Goal: Task Accomplishment & Management: Use online tool/utility

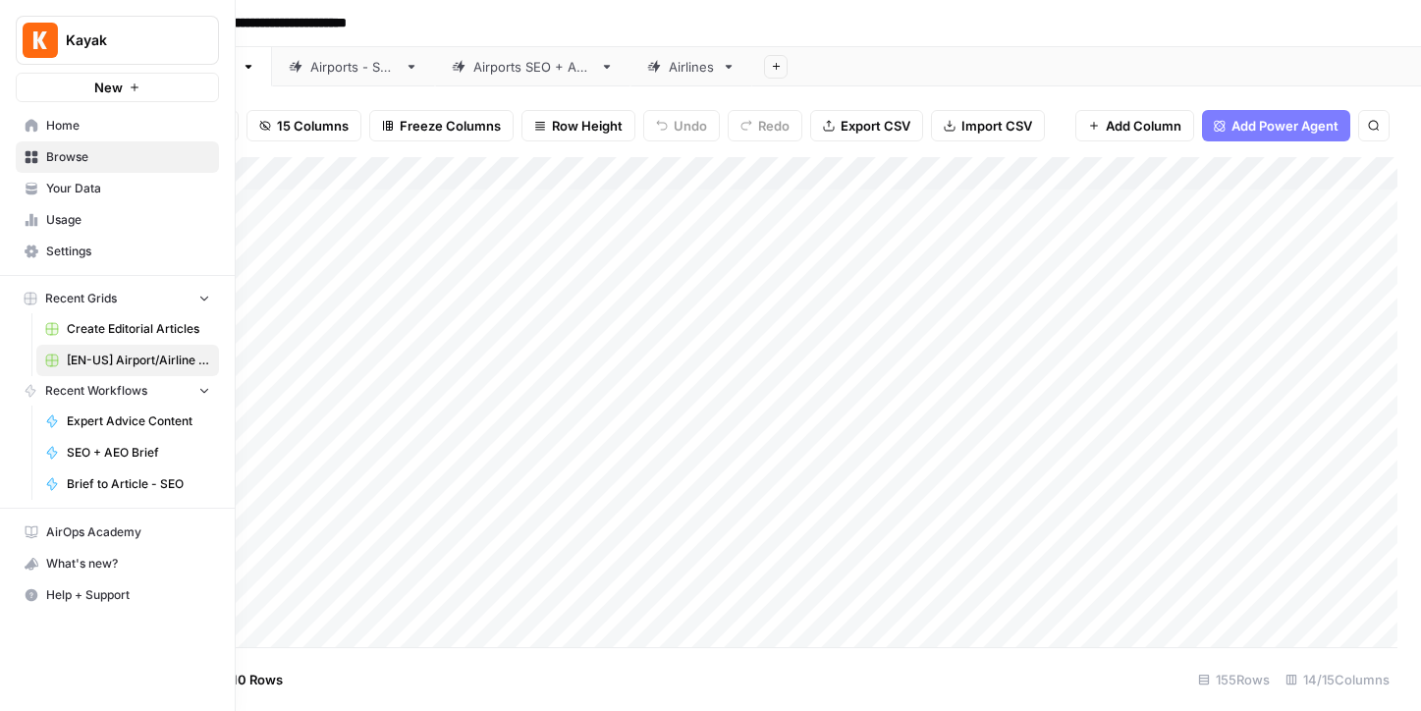
click at [33, 126] on icon at bounding box center [32, 125] width 13 height 13
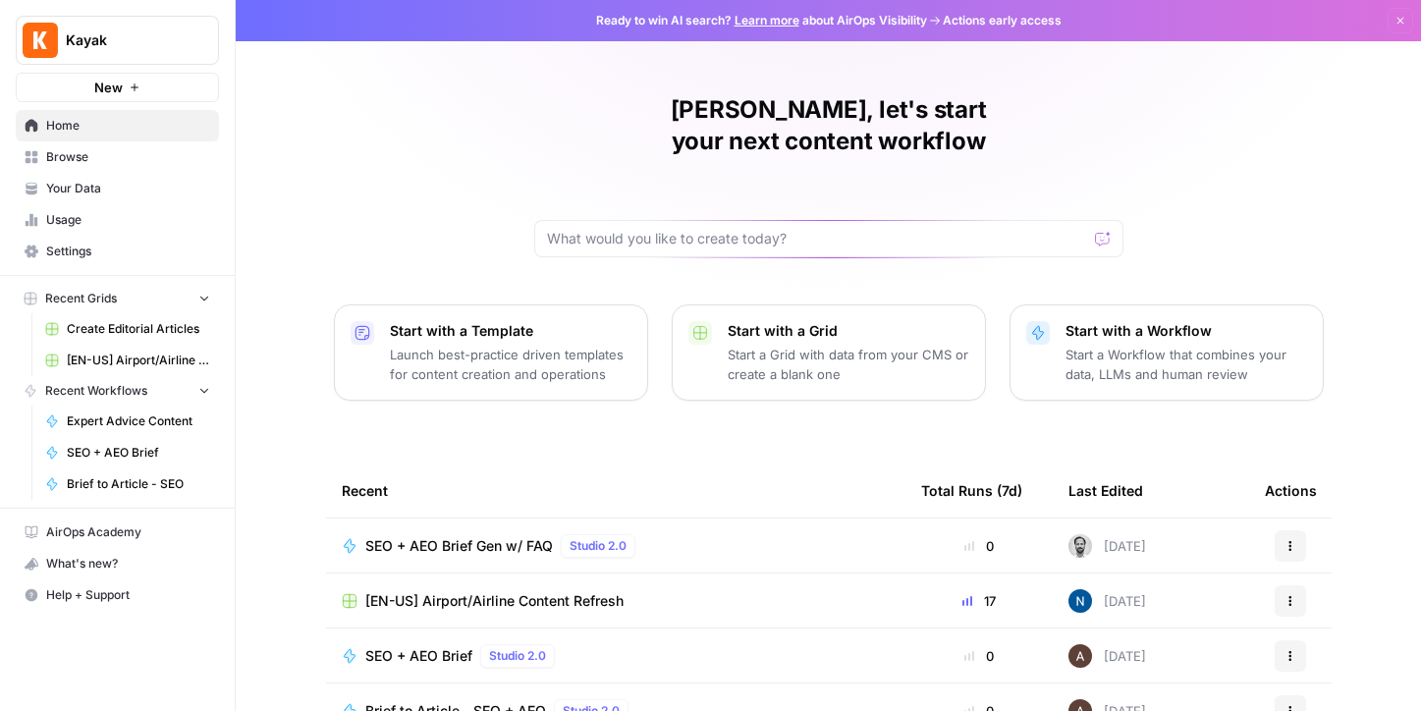
click at [137, 328] on span "Create Editorial Articles" at bounding box center [138, 329] width 143 height 18
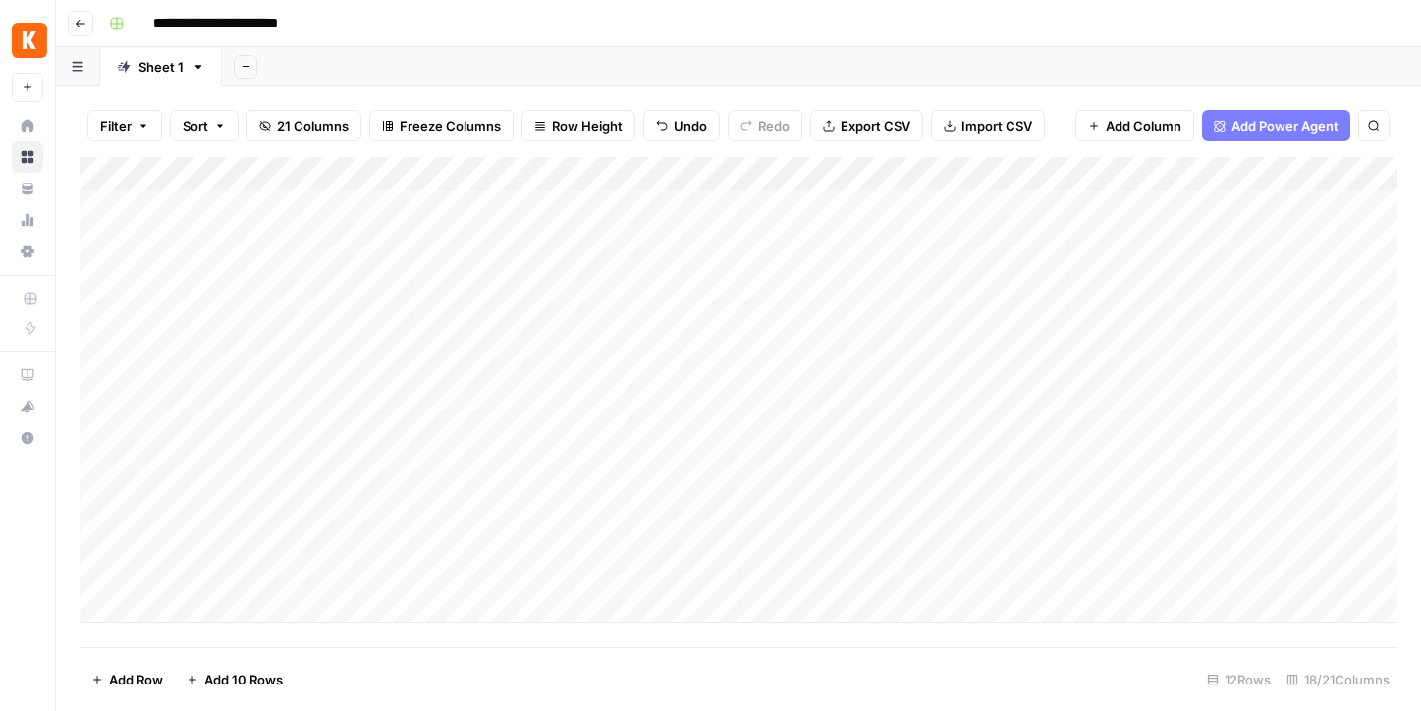
click at [204, 575] on div "Add Column" at bounding box center [739, 390] width 1318 height 466
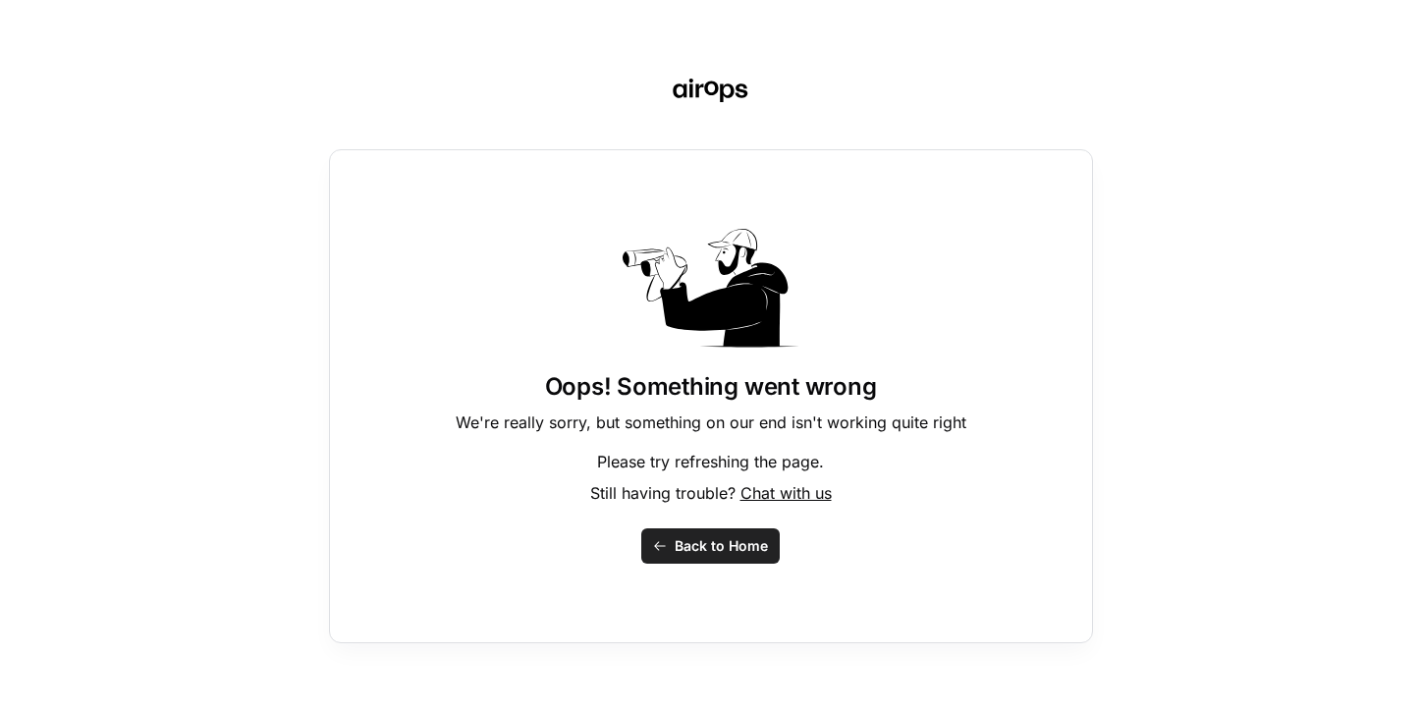
click at [710, 548] on span "Back to Home" at bounding box center [721, 546] width 93 height 20
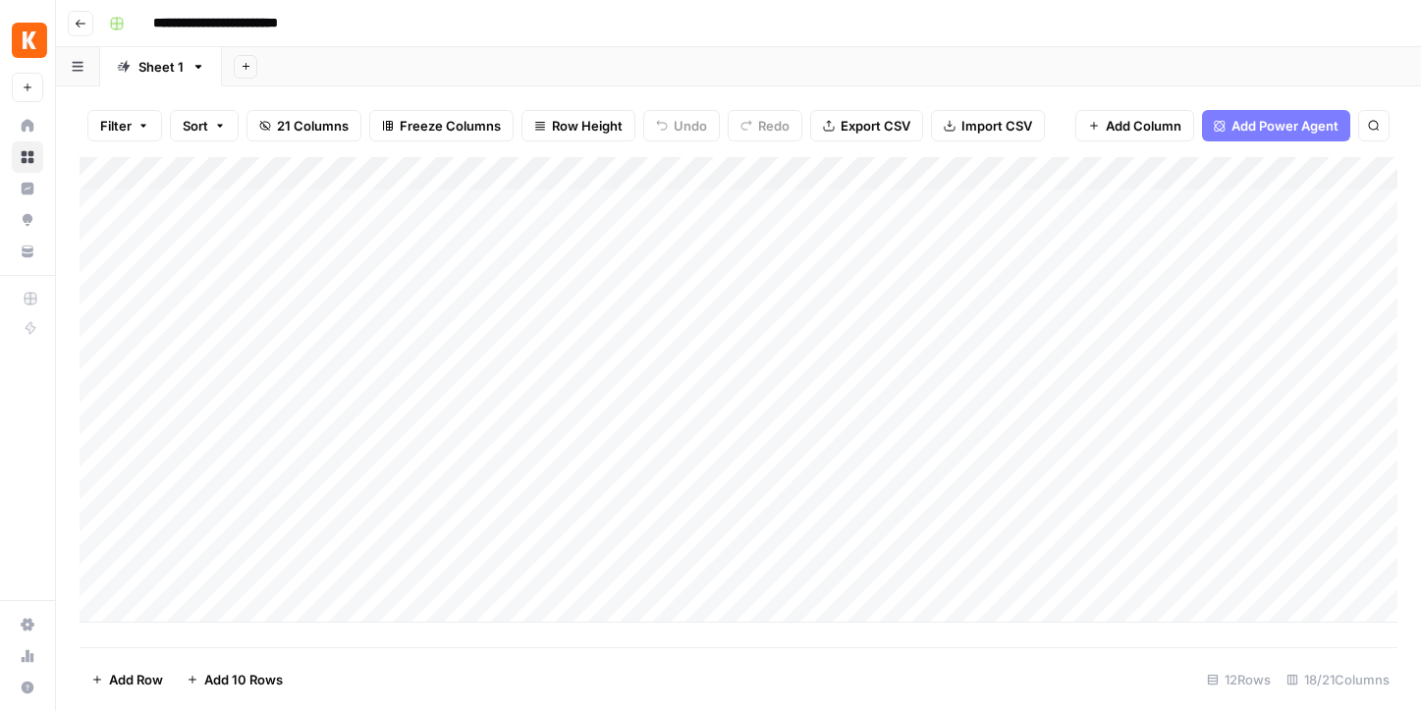
click at [191, 506] on div "Add Column" at bounding box center [739, 390] width 1318 height 466
click at [183, 600] on div "Add Column" at bounding box center [739, 390] width 1318 height 466
click at [173, 508] on div "Add Column" at bounding box center [739, 402] width 1318 height 490
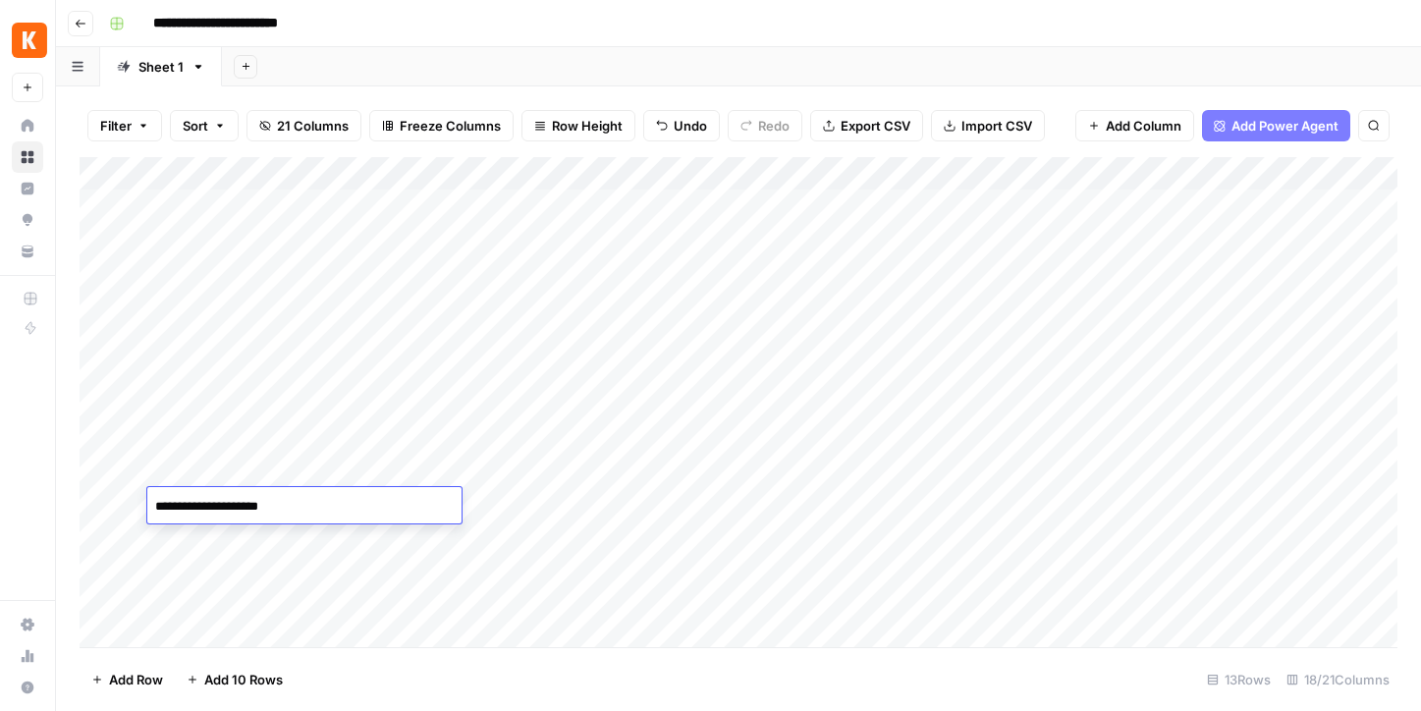
type textarea "**********"
click at [219, 542] on div "Add Column" at bounding box center [739, 402] width 1318 height 490
click at [426, 504] on div "Add Column" at bounding box center [739, 402] width 1318 height 490
click at [652, 504] on div "Add Column" at bounding box center [739, 402] width 1318 height 490
click at [801, 503] on div "Add Column" at bounding box center [739, 402] width 1318 height 490
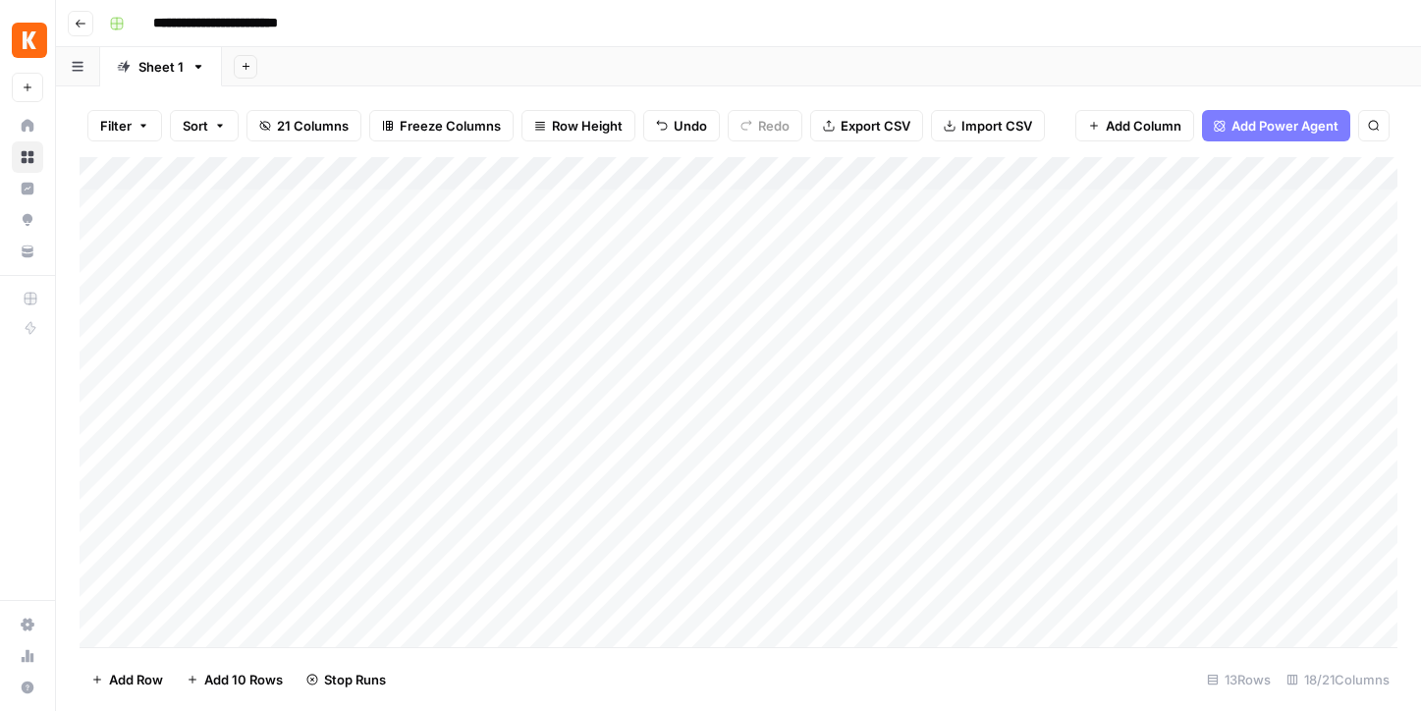
drag, startPoint x: 870, startPoint y: 506, endPoint x: 943, endPoint y: 507, distance: 72.7
click at [943, 507] on div "Add Column" at bounding box center [739, 402] width 1318 height 490
click at [631, 507] on div "Add Column" at bounding box center [739, 402] width 1318 height 490
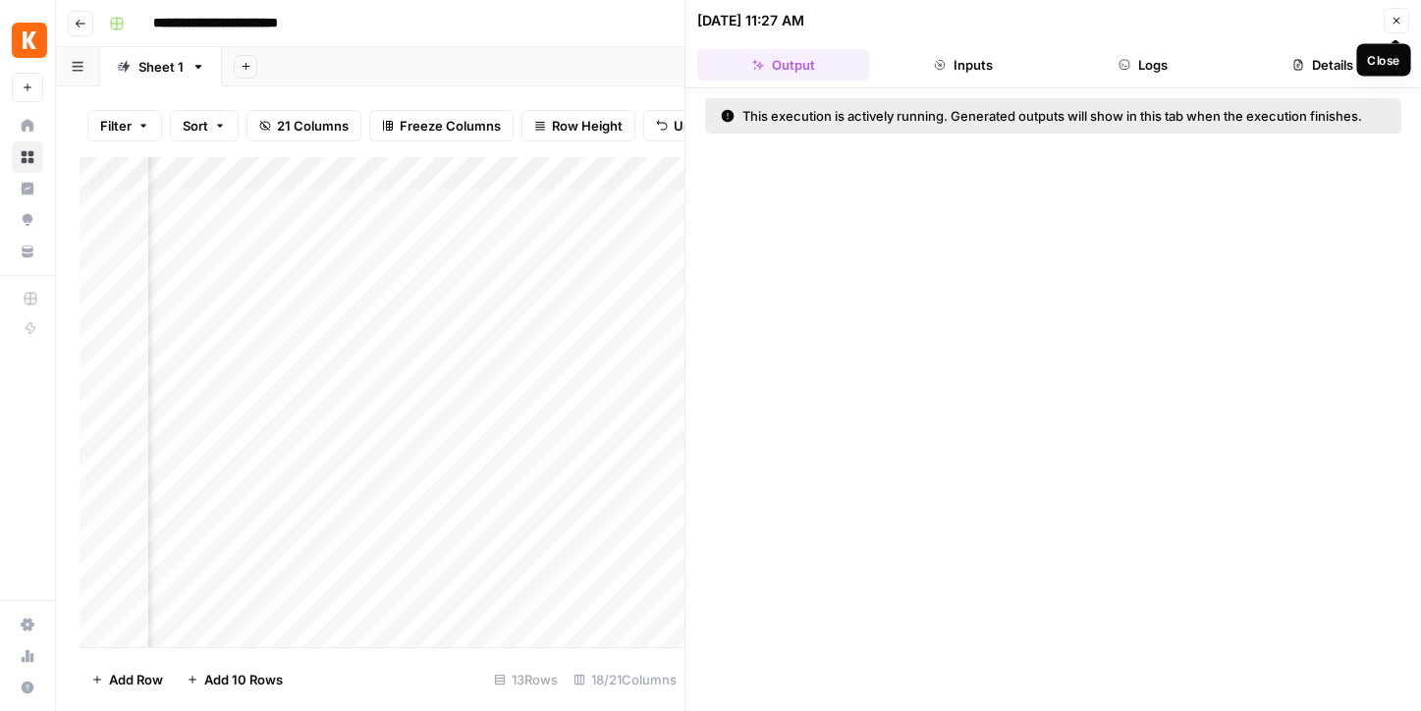
click at [1398, 20] on icon "button" at bounding box center [1397, 21] width 12 height 12
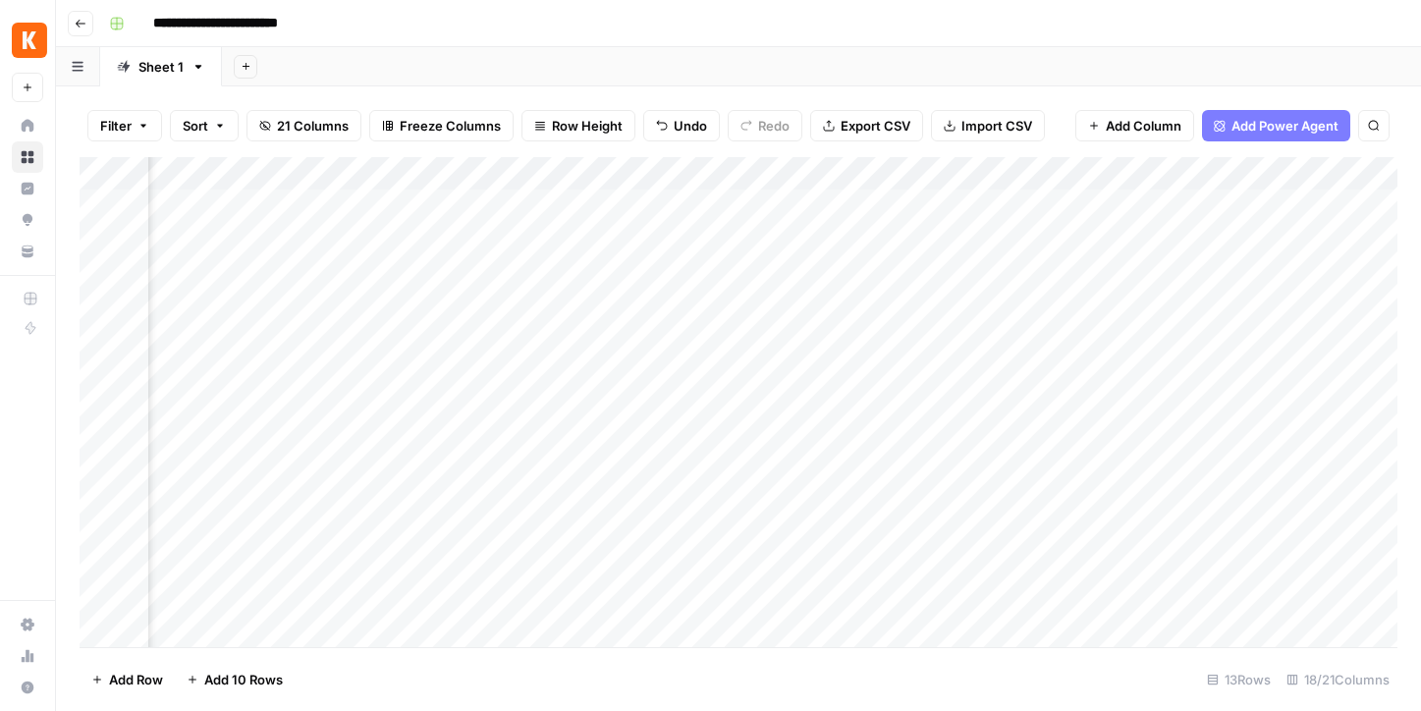
click at [638, 174] on div "Add Column" at bounding box center [739, 402] width 1318 height 490
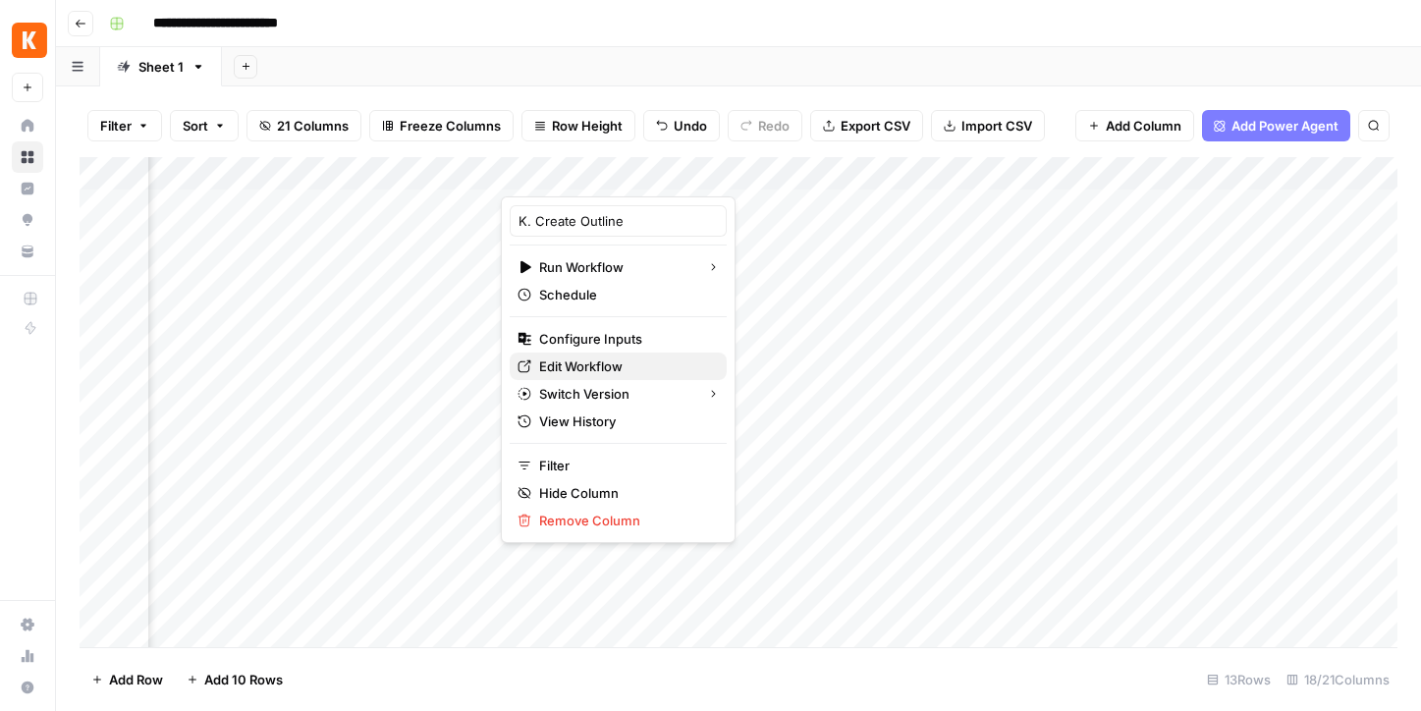
click at [600, 364] on span "Edit Workflow" at bounding box center [625, 367] width 172 height 20
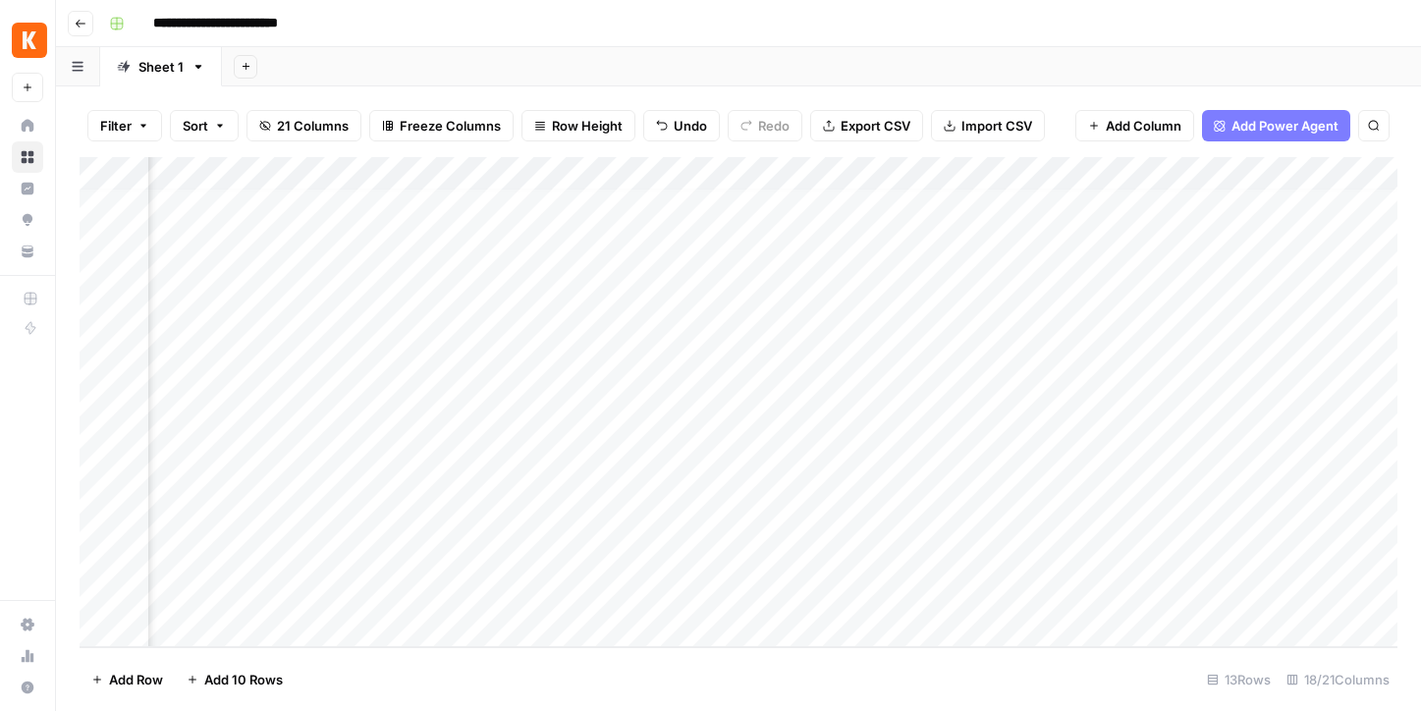
scroll to position [9, 0]
click at [753, 490] on div "Add Column" at bounding box center [739, 402] width 1318 height 490
click at [878, 497] on div "Add Column" at bounding box center [739, 402] width 1318 height 490
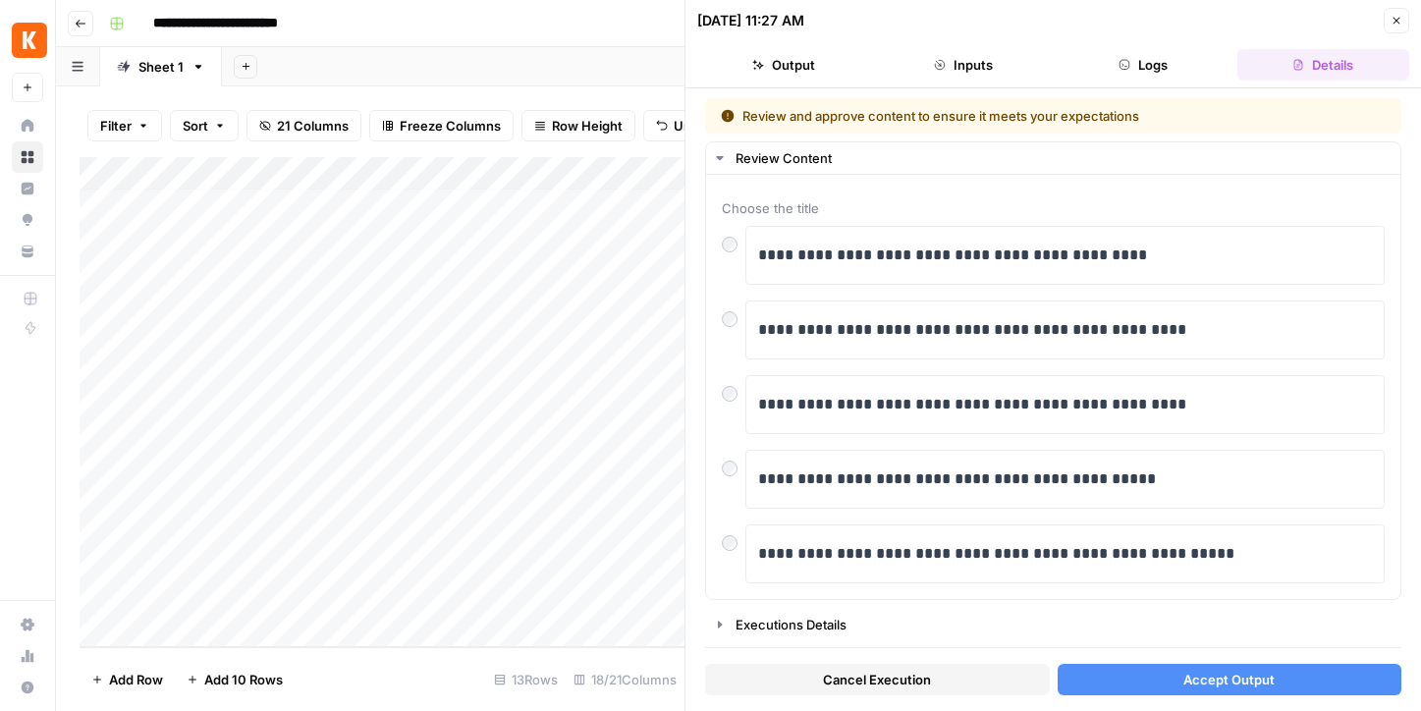
click at [1257, 686] on span "Accept Output" at bounding box center [1229, 680] width 91 height 20
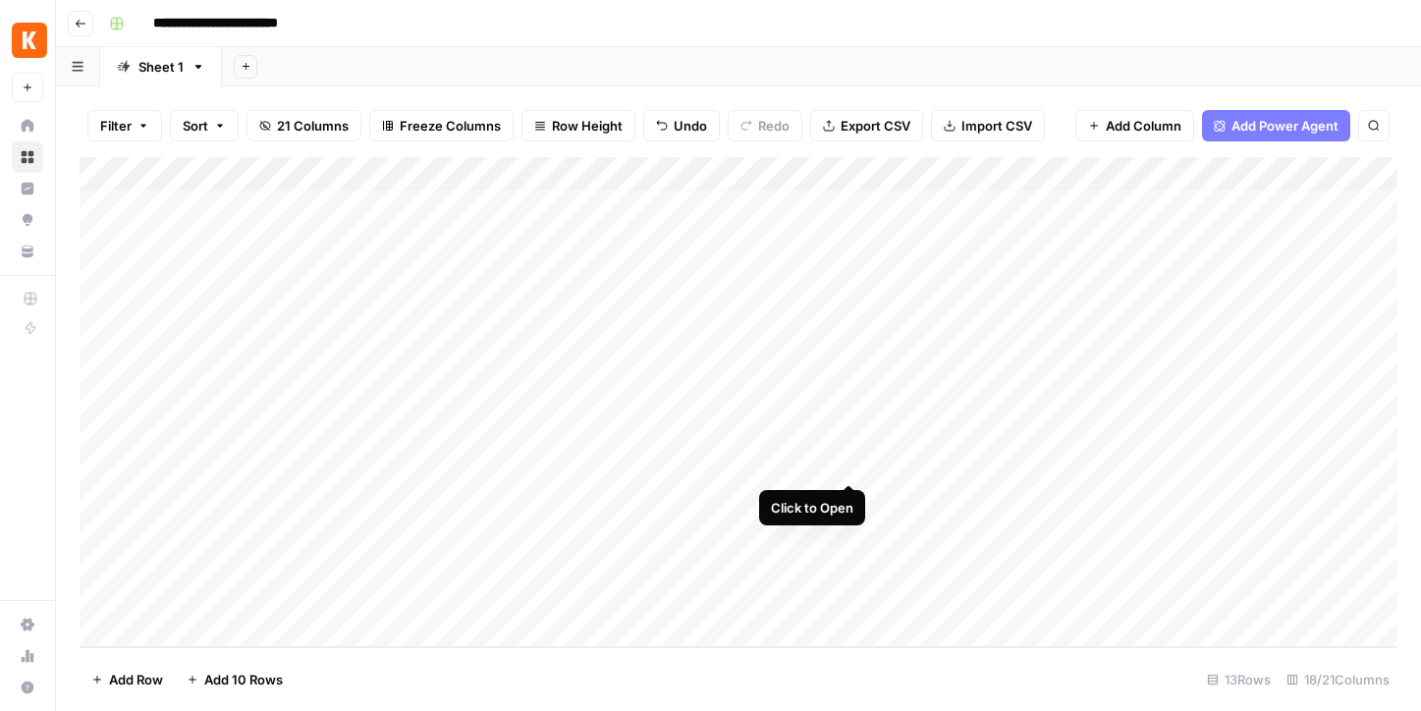
click at [849, 459] on div "Add Column" at bounding box center [739, 402] width 1318 height 490
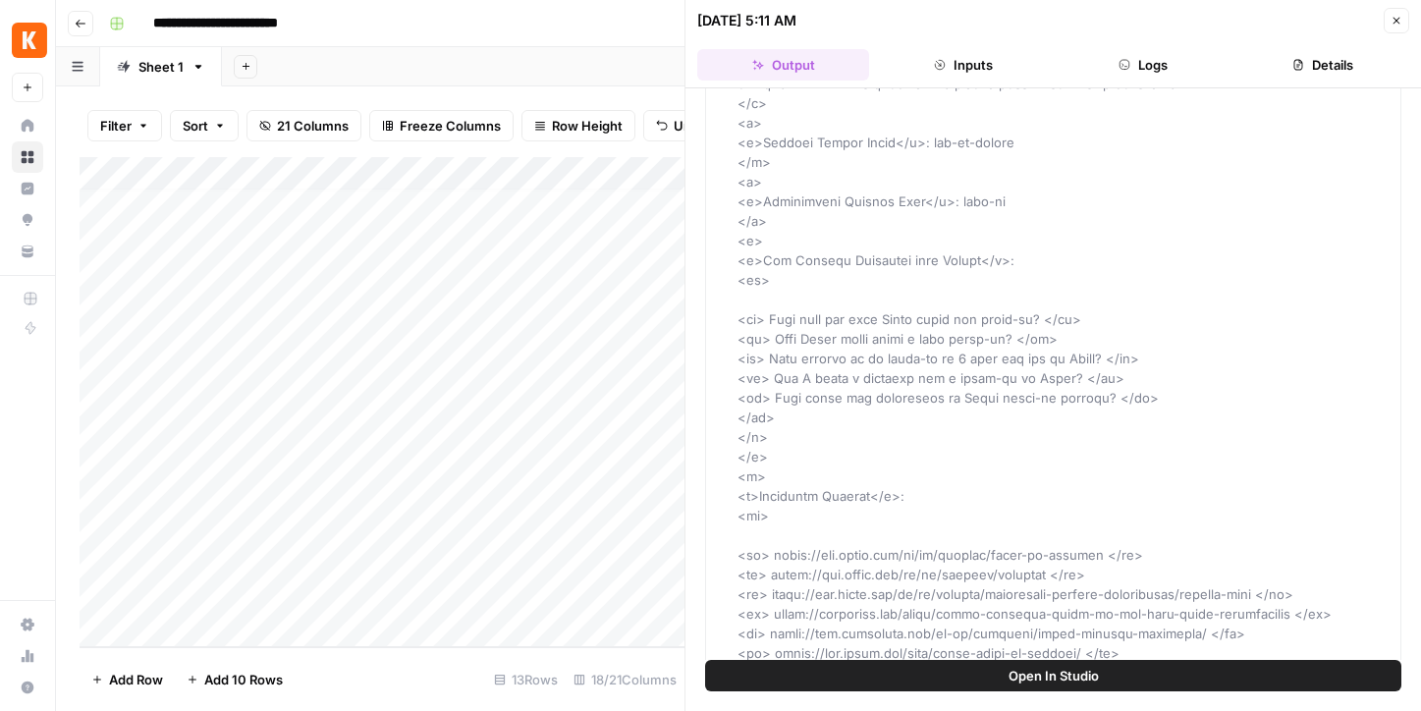
scroll to position [2972, 0]
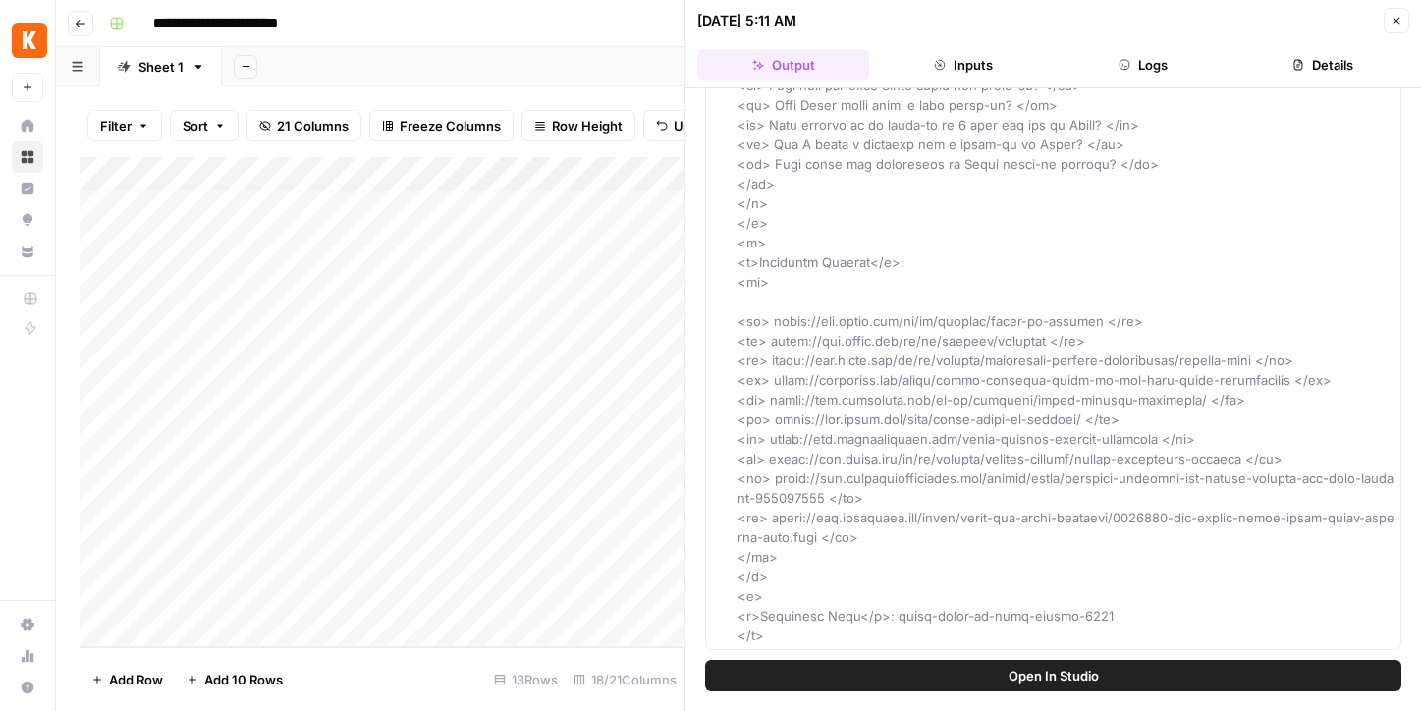
click at [964, 72] on button "Inputs" at bounding box center [963, 64] width 172 height 31
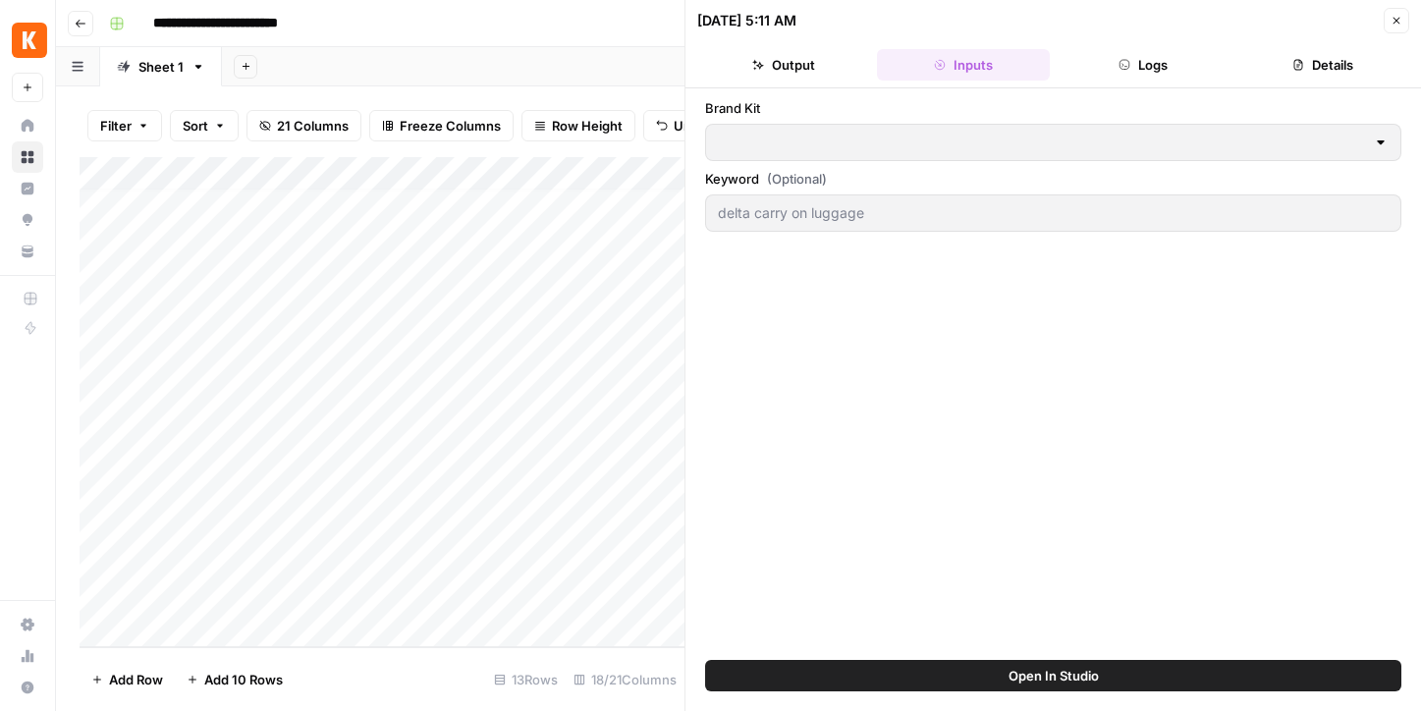
type input "[EN-US] - Kayak"
click at [1398, 24] on icon "button" at bounding box center [1397, 21] width 12 height 12
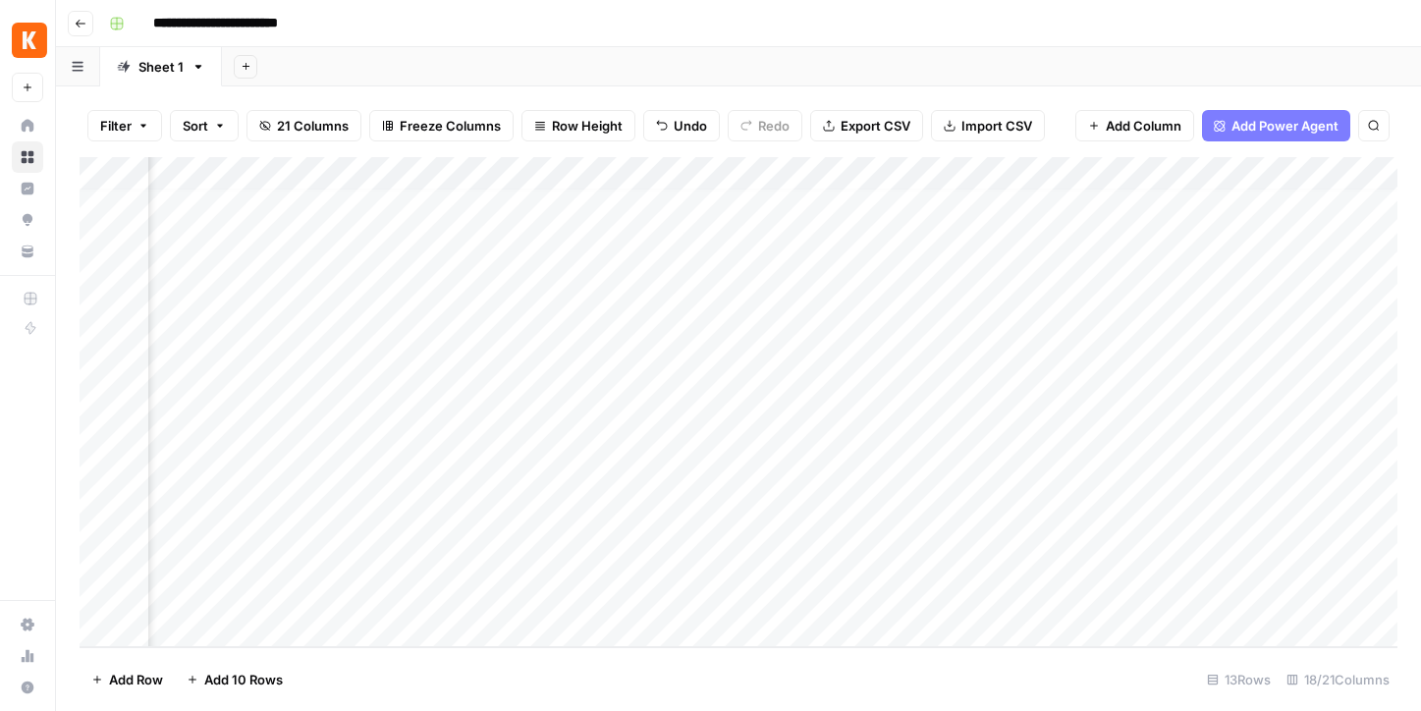
scroll to position [9, 209]
click at [1072, 495] on div "Add Column" at bounding box center [739, 402] width 1318 height 490
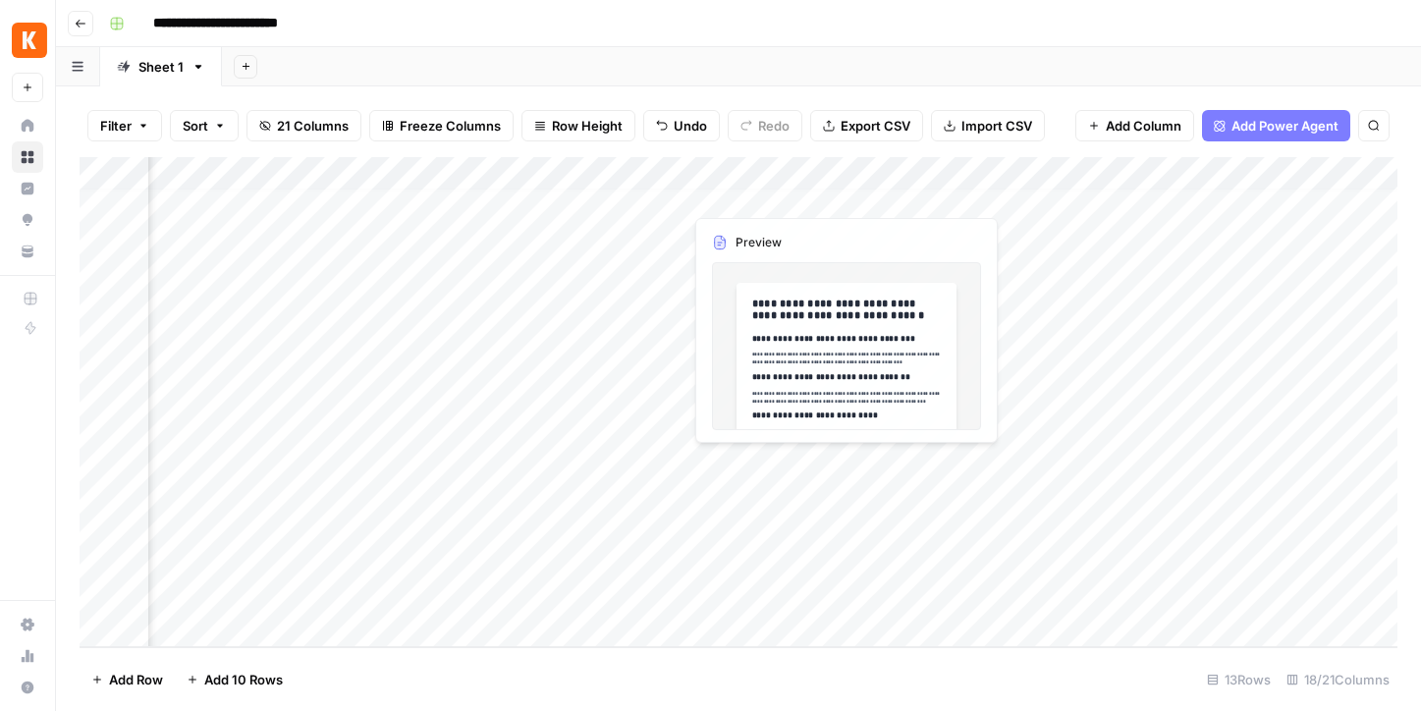
click at [785, 495] on div "Add Column" at bounding box center [739, 402] width 1318 height 490
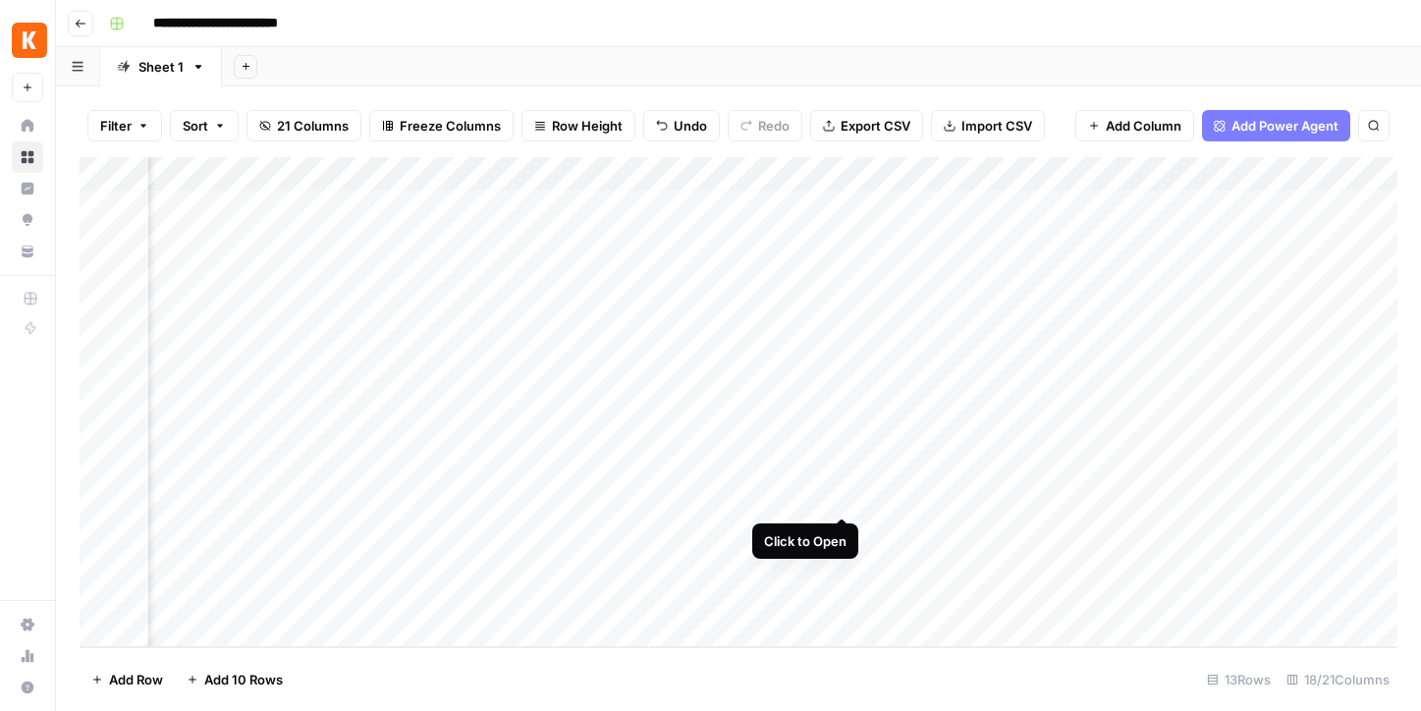
click at [840, 492] on div "Add Column" at bounding box center [739, 402] width 1318 height 490
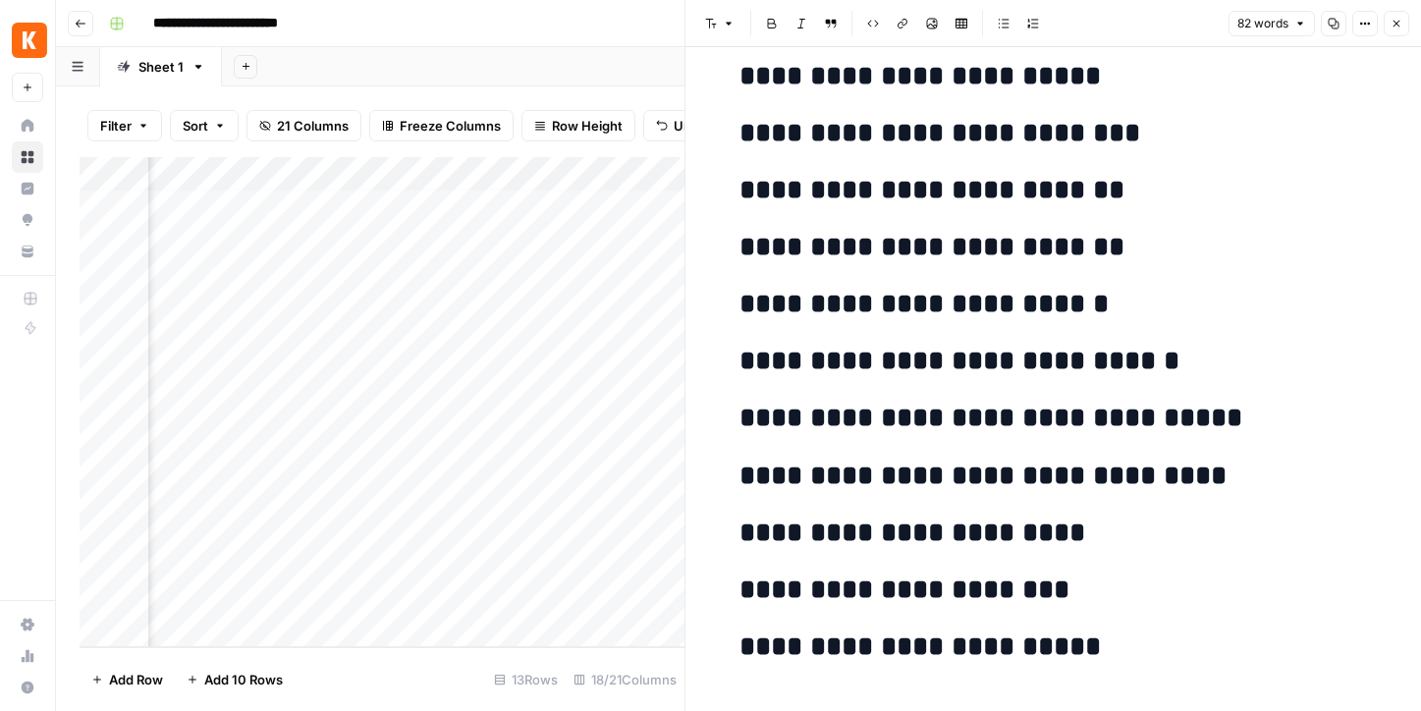
scroll to position [424, 0]
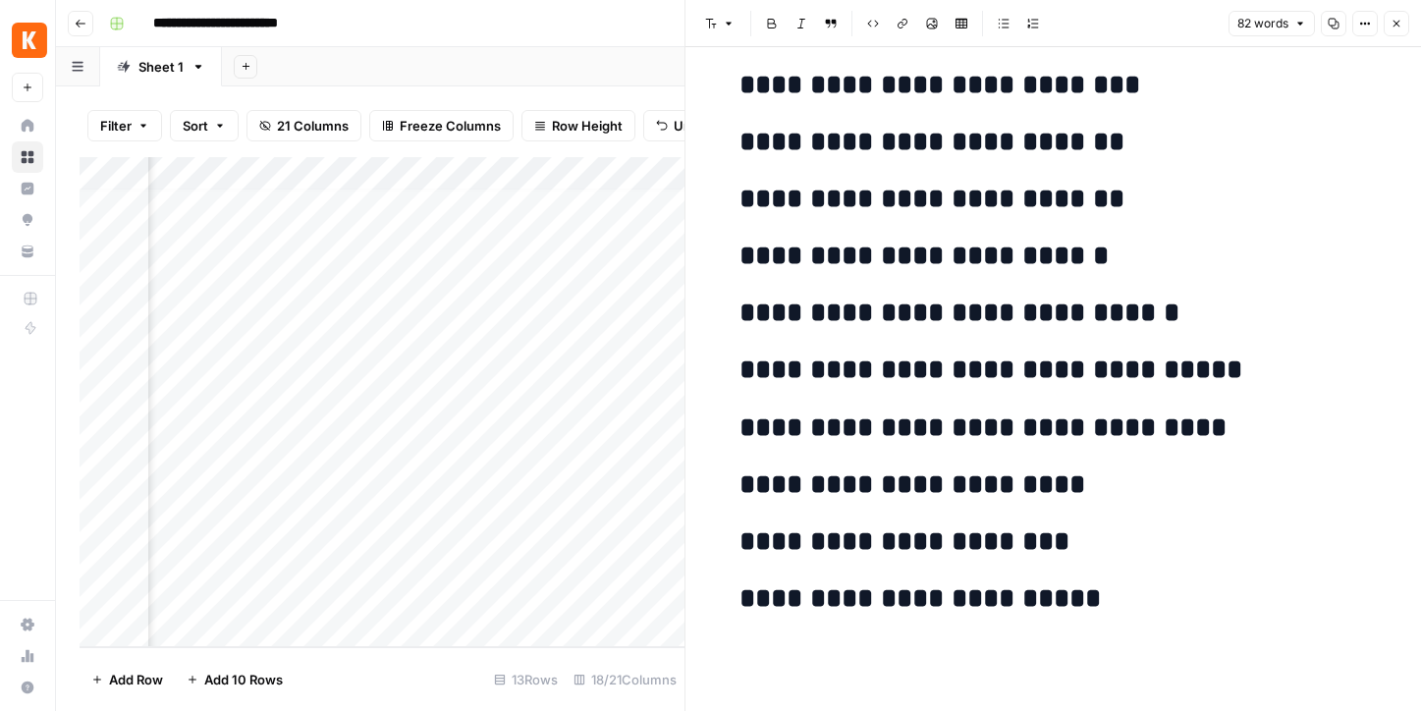
click at [1401, 27] on icon "button" at bounding box center [1397, 24] width 12 height 12
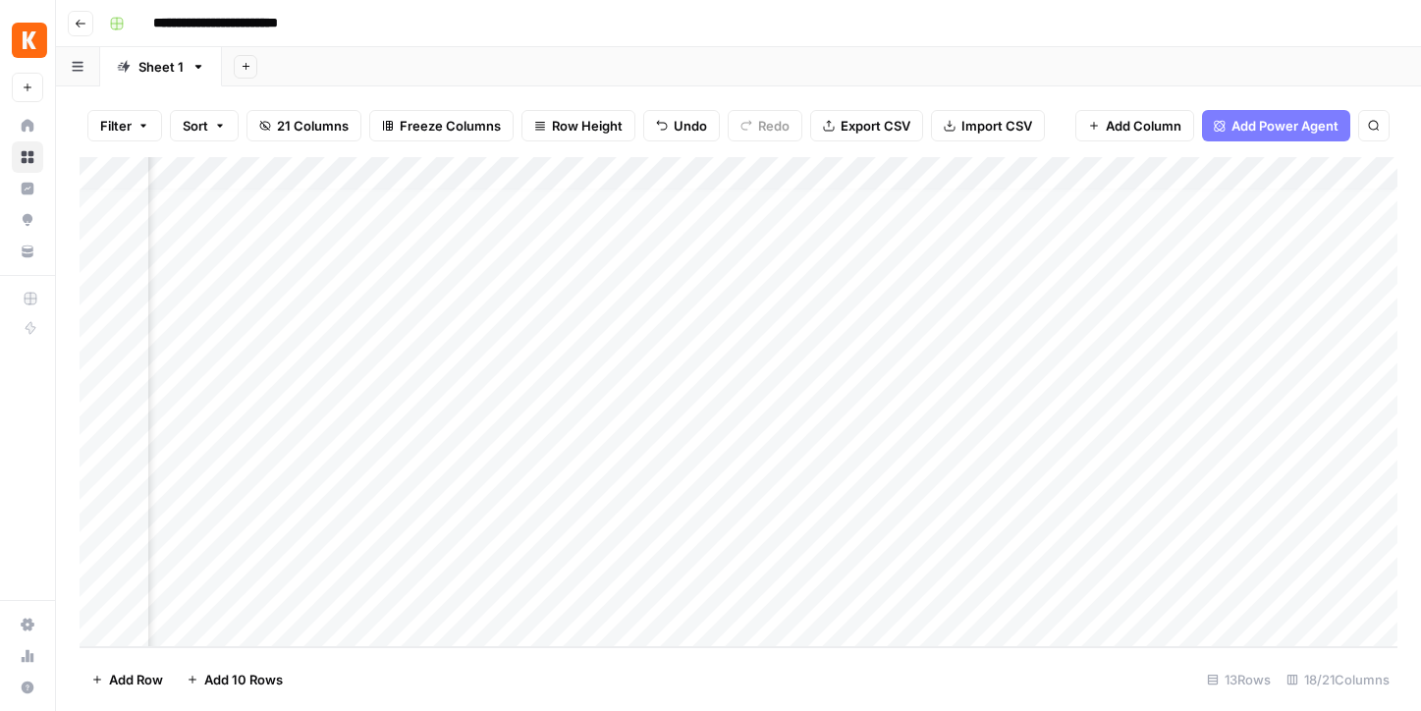
scroll to position [9, 1000]
click at [883, 498] on div "Add Column" at bounding box center [739, 402] width 1318 height 490
click at [604, 493] on div "Add Column" at bounding box center [739, 402] width 1318 height 490
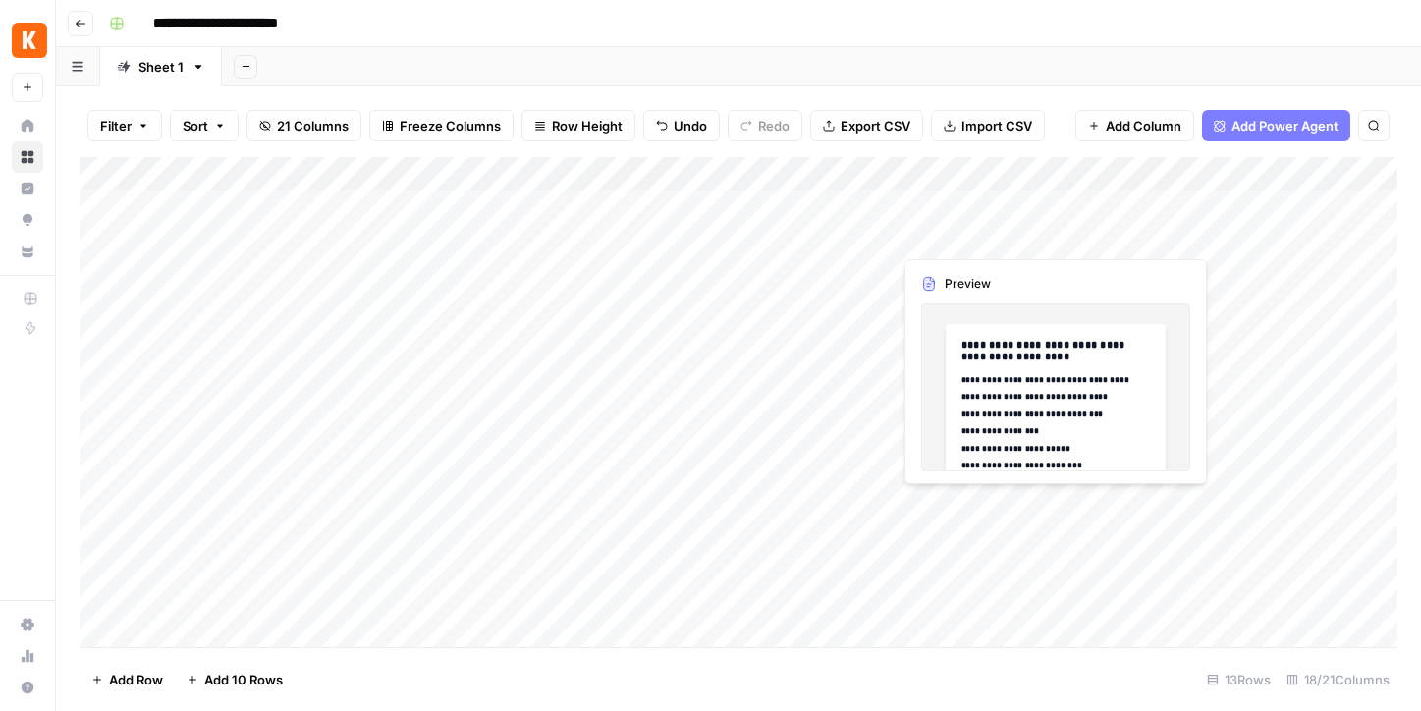
click at [981, 500] on div "Add Column" at bounding box center [739, 402] width 1318 height 490
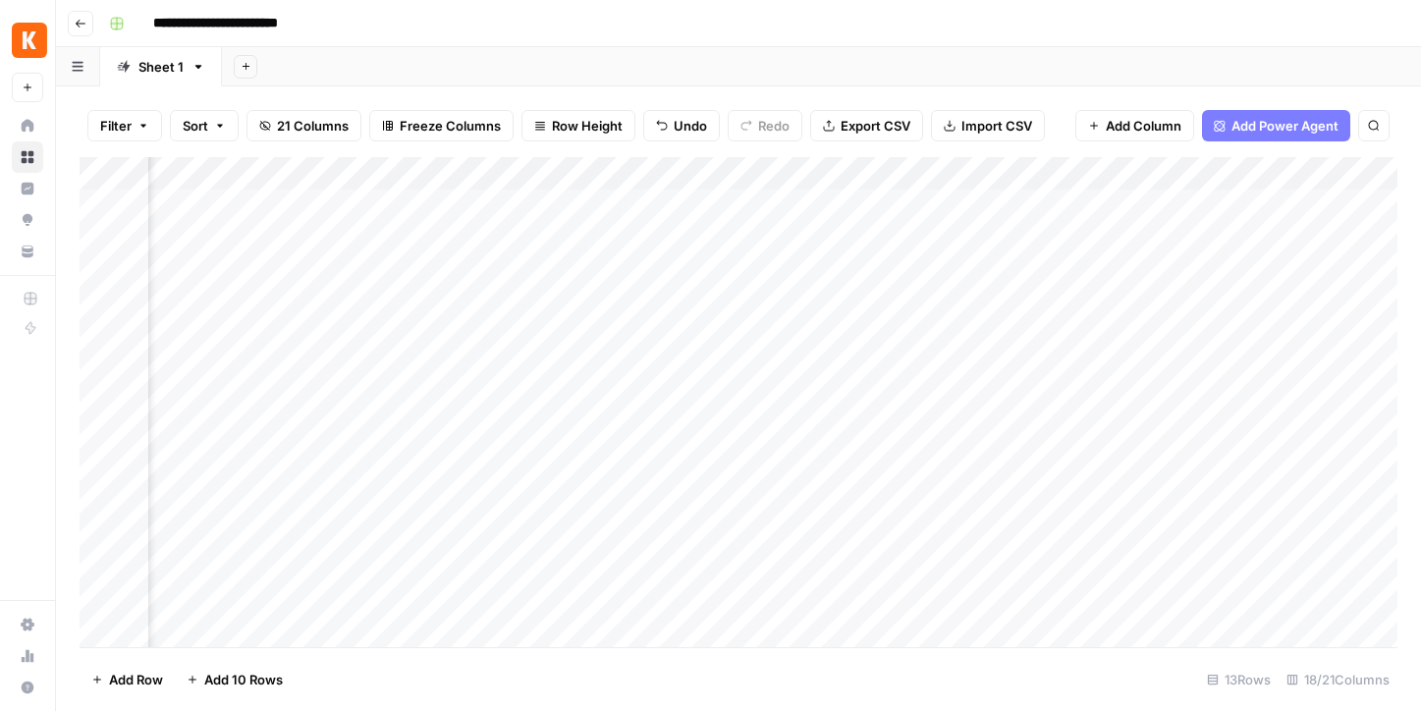
click at [914, 509] on div "Add Column" at bounding box center [739, 402] width 1318 height 490
click at [981, 501] on div "Add Column" at bounding box center [739, 402] width 1318 height 490
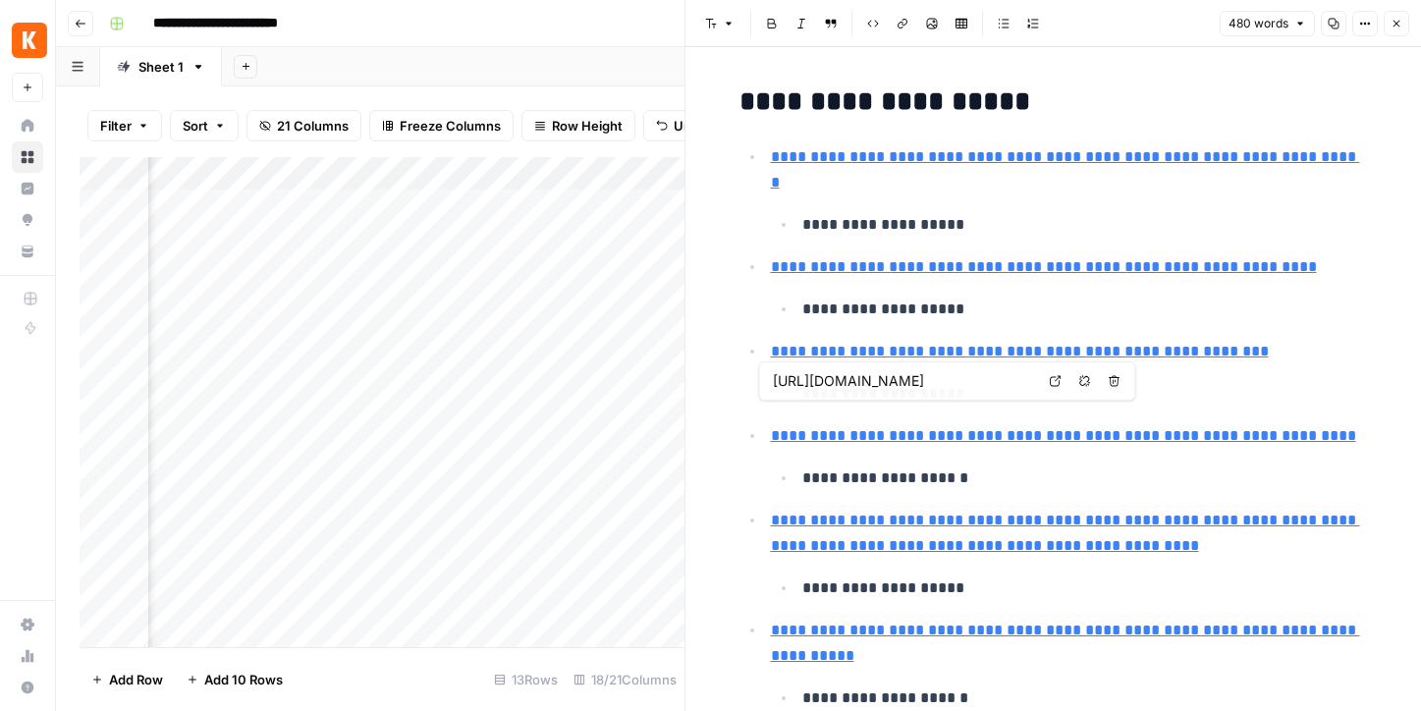
type input "[URL][DOMAIN_NAME]"
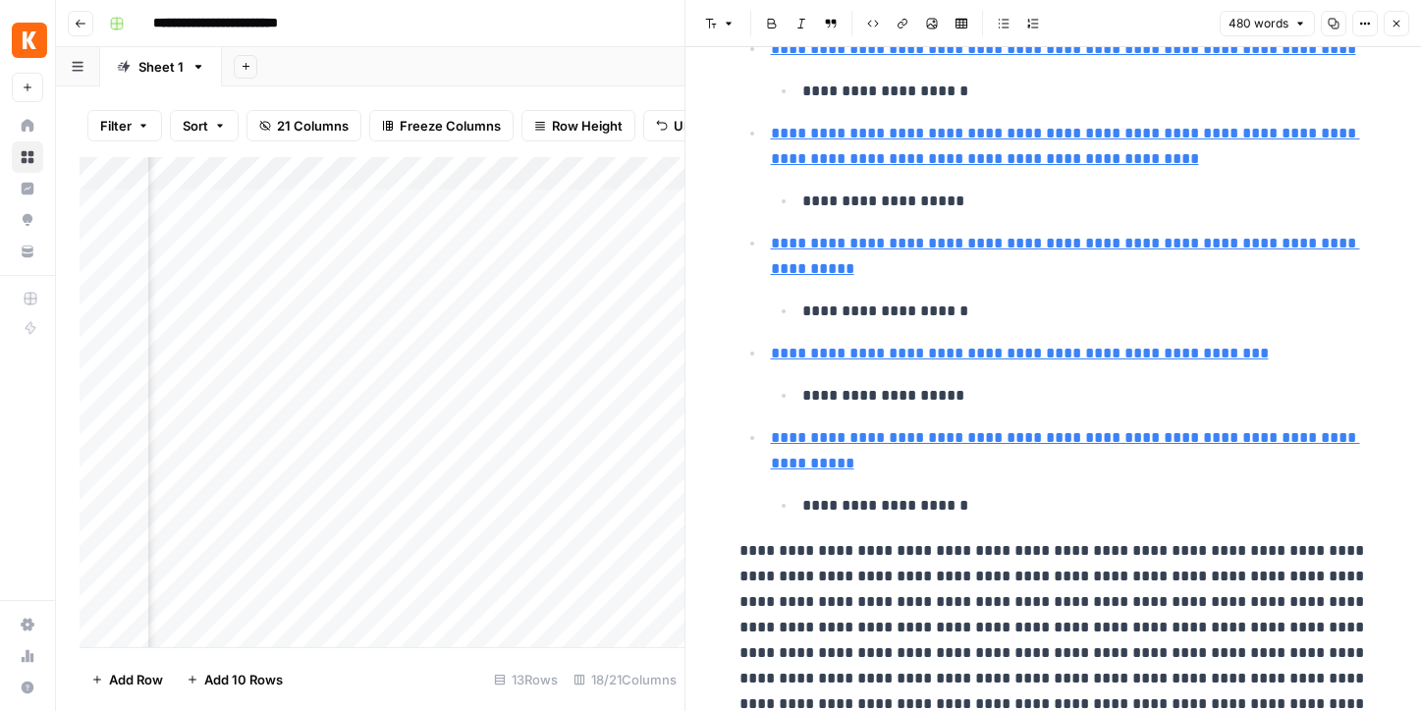
scroll to position [391, 0]
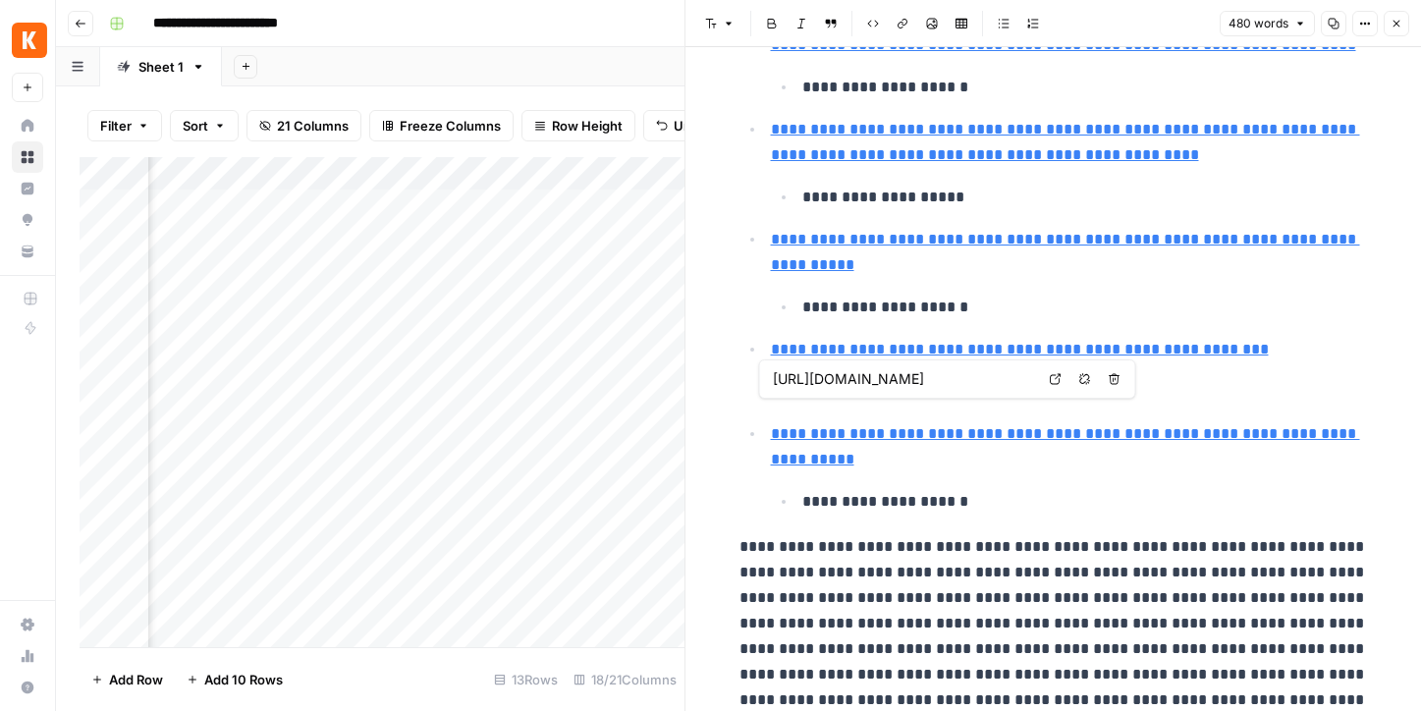
type input "[URL][DOMAIN_NAME]"
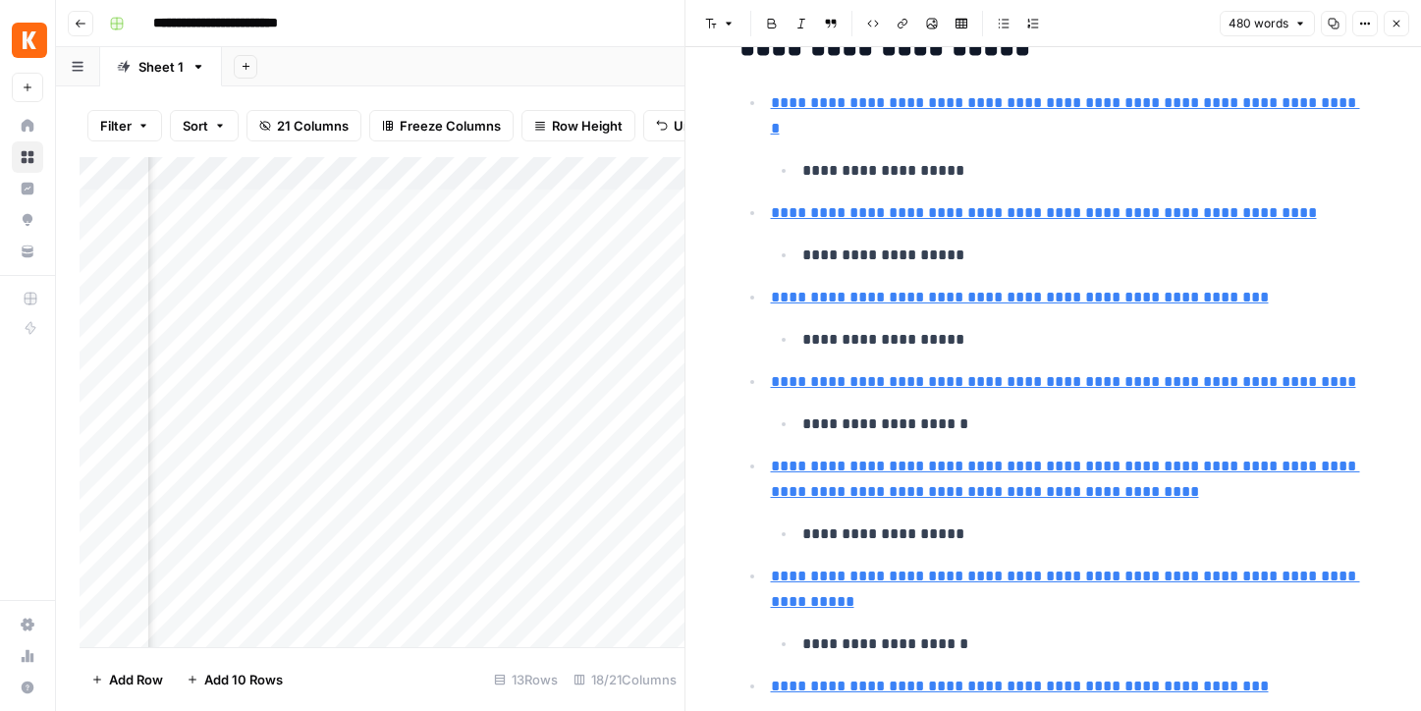
scroll to position [47, 0]
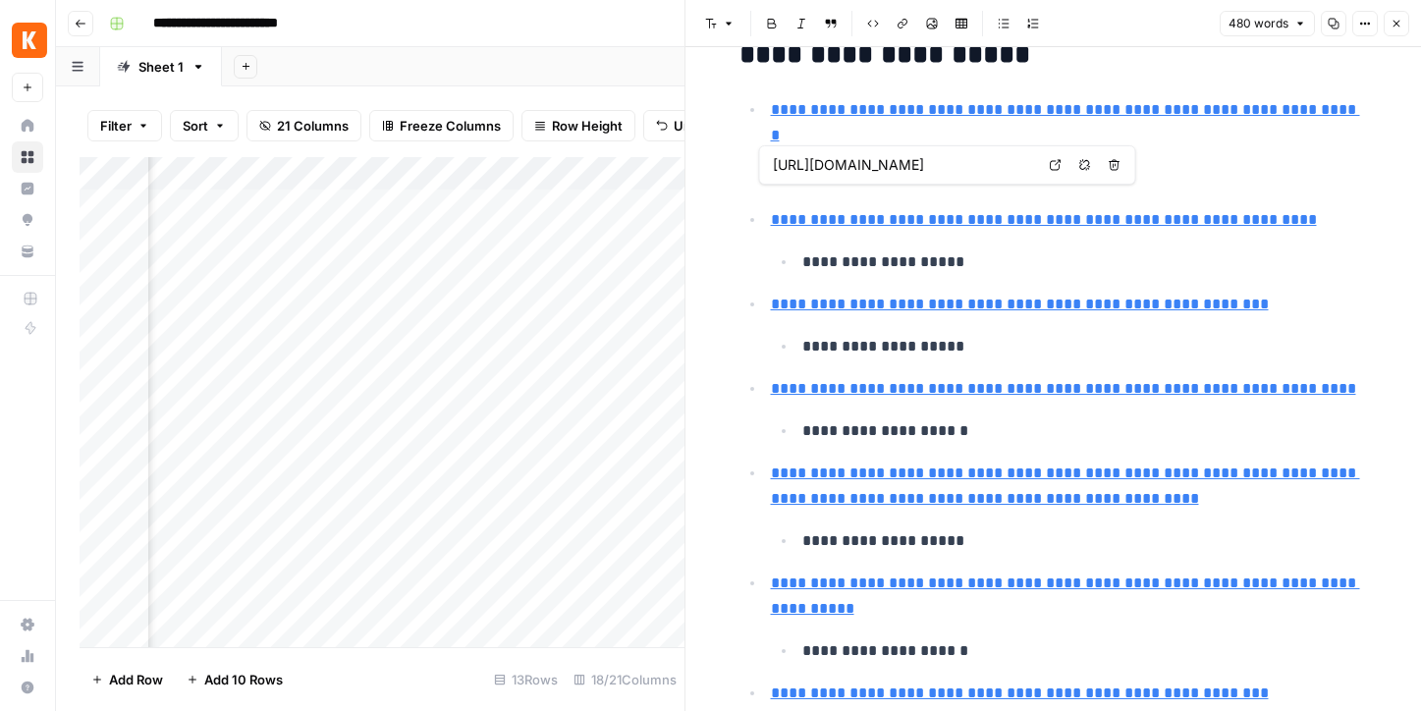
click at [904, 212] on link "**********" at bounding box center [1044, 219] width 546 height 15
click at [1033, 212] on link "**********" at bounding box center [1044, 219] width 546 height 15
click at [1246, 212] on link "**********" at bounding box center [1044, 219] width 546 height 15
drag, startPoint x: 1289, startPoint y: 195, endPoint x: 755, endPoint y: 200, distance: 533.4
click at [765, 206] on li "**********" at bounding box center [1066, 240] width 603 height 69
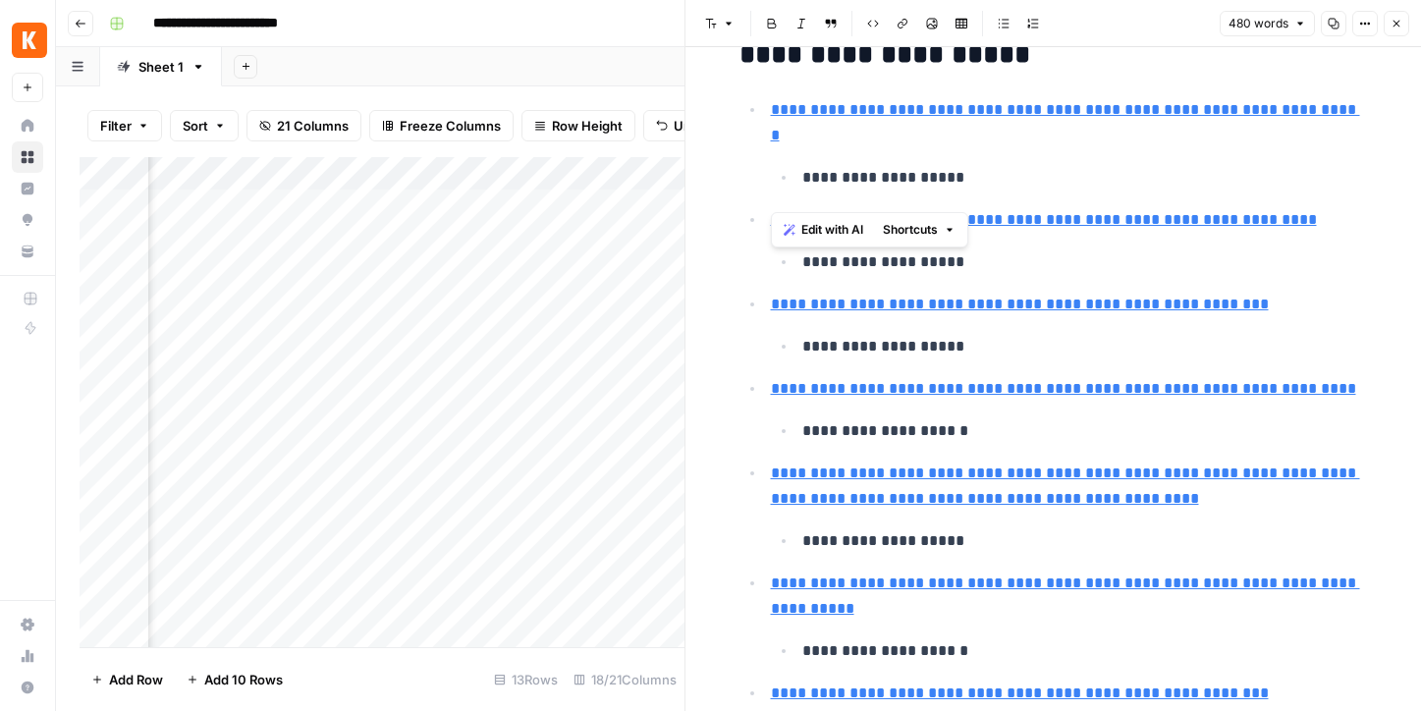
copy link "**********"
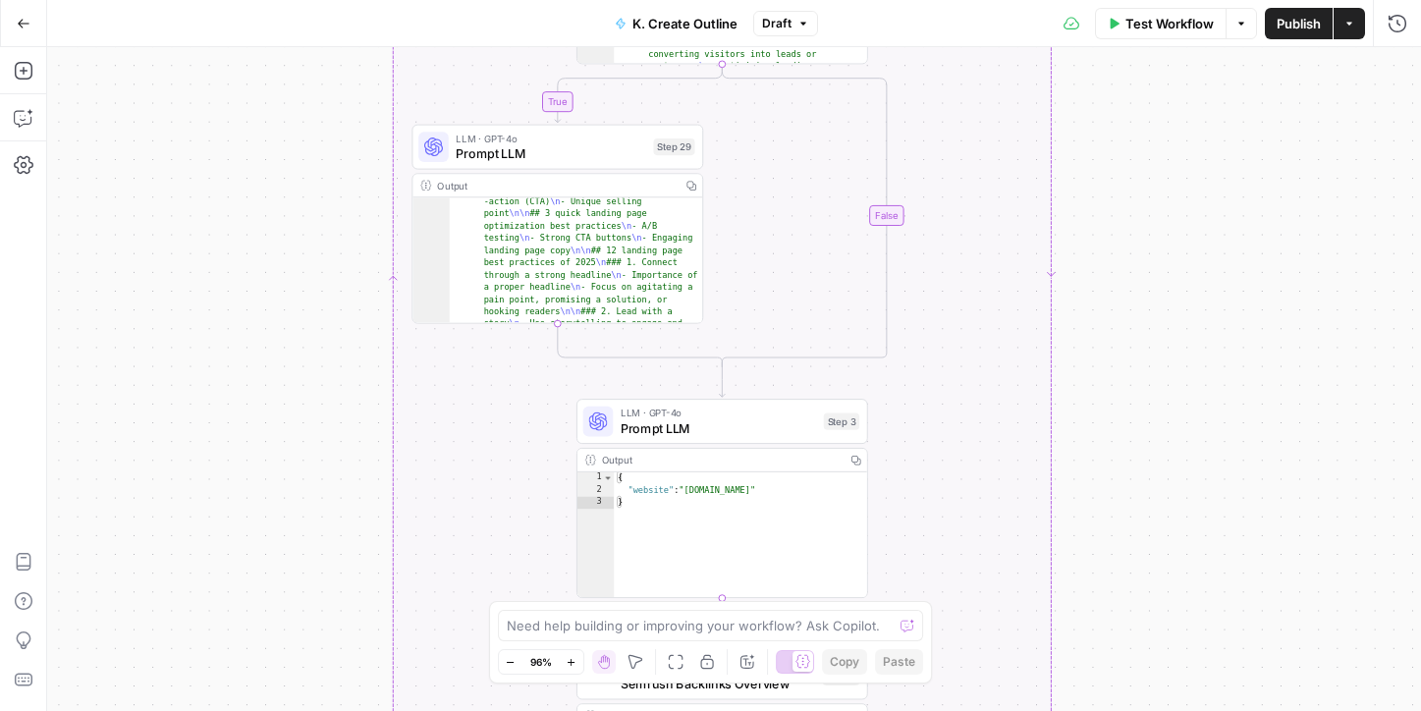
scroll to position [226, 0]
